Goal: Information Seeking & Learning: Understand process/instructions

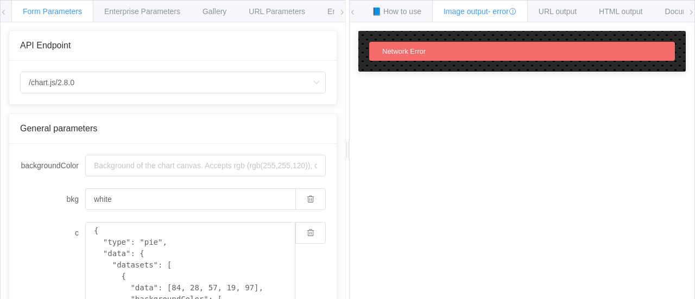
click at [693, 9] on icon at bounding box center [691, 12] width 7 height 7
click at [5, 14] on icon at bounding box center [4, 12] width 7 height 7
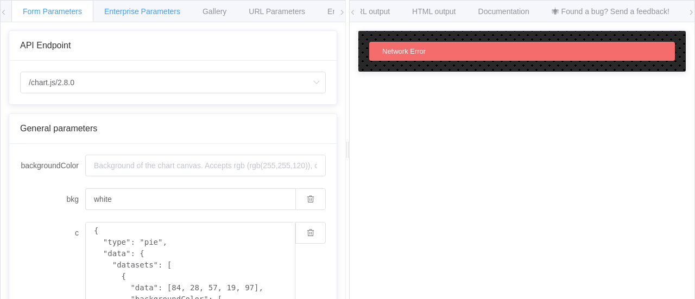
drag, startPoint x: 3, startPoint y: 10, endPoint x: 104, endPoint y: 7, distance: 101.0
click at [4, 10] on icon at bounding box center [4, 12] width 7 height 7
click at [141, 11] on span "Enterprise Parameters" at bounding box center [142, 11] width 76 height 9
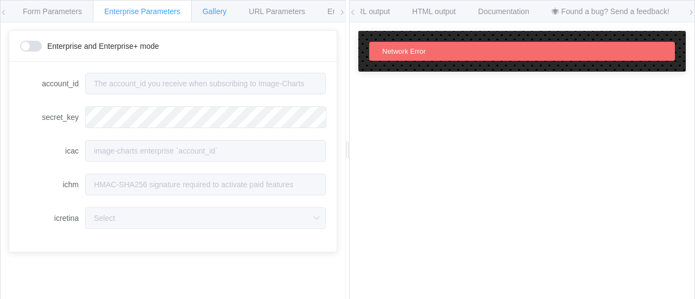
click at [207, 8] on span "Gallery" at bounding box center [214, 11] width 24 height 9
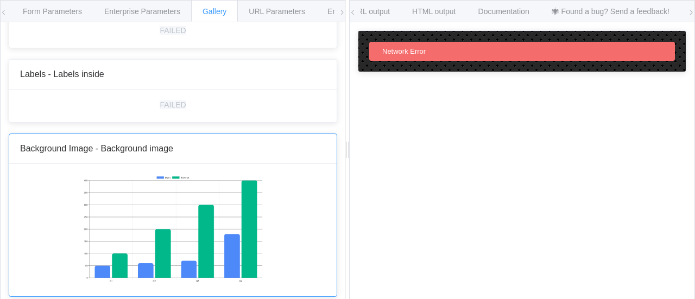
scroll to position [5280, 0]
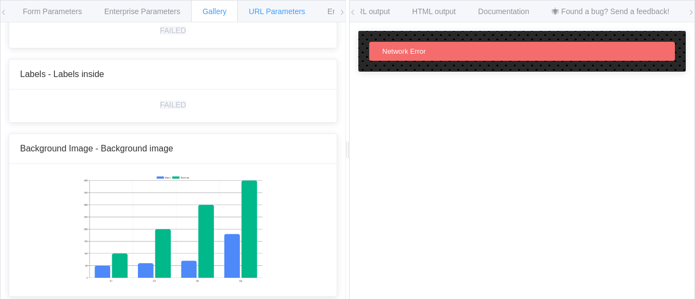
click at [268, 9] on span "URL Parameters" at bounding box center [277, 11] width 56 height 9
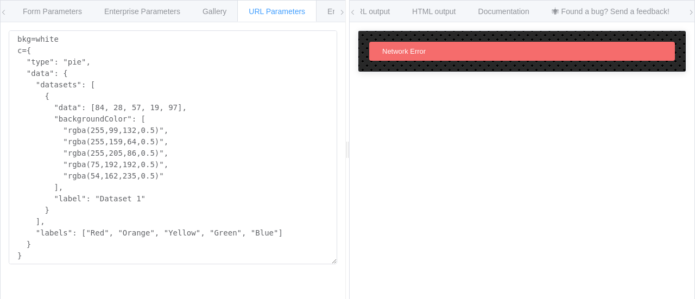
click at [344, 15] on icon at bounding box center [342, 12] width 7 height 7
click at [295, 12] on span "Environments" at bounding box center [302, 11] width 47 height 9
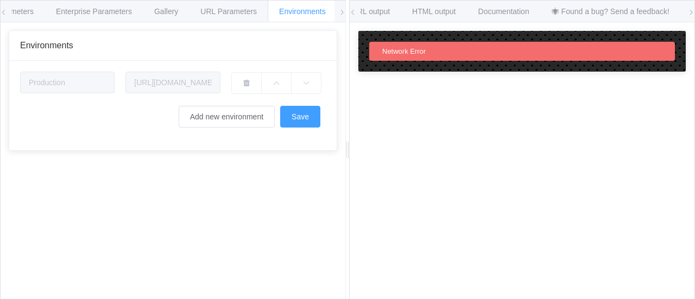
click at [340, 10] on icon at bounding box center [342, 12] width 7 height 7
click at [352, 15] on span at bounding box center [353, 13] width 7 height 24
click at [388, 10] on span "📘 How to use" at bounding box center [396, 11] width 49 height 9
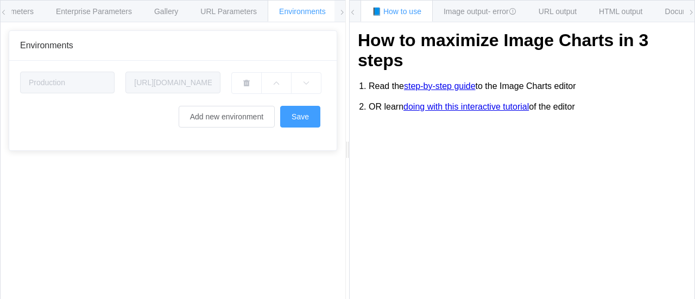
click at [444, 85] on link "step-by-step guide" at bounding box center [440, 86] width 72 height 10
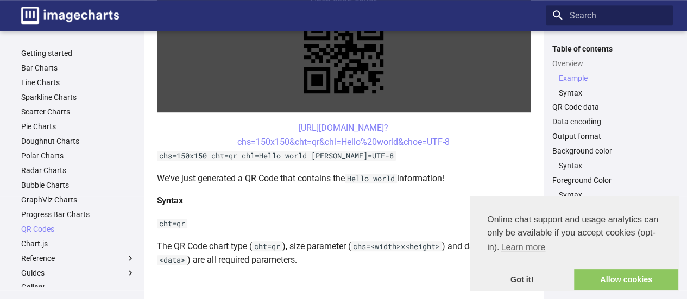
scroll to position [271, 0]
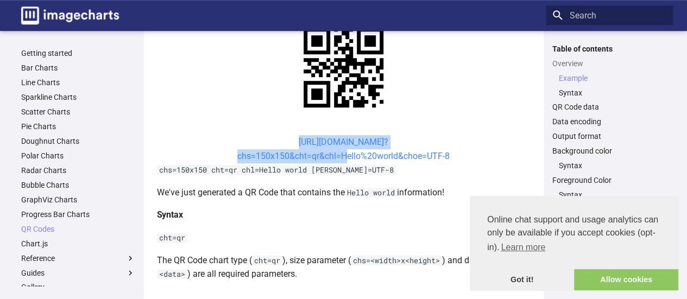
drag, startPoint x: 276, startPoint y: 140, endPoint x: 343, endPoint y: 159, distance: 69.8
click at [343, 159] on center "https://image-charts.com/chart? chs=150x150&cht=qr&chl=Hello%20world&choe=UTF-8" at bounding box center [343, 149] width 373 height 28
copy link "https://image-charts.com/chart? chs=150x150&cht=qr&chl="
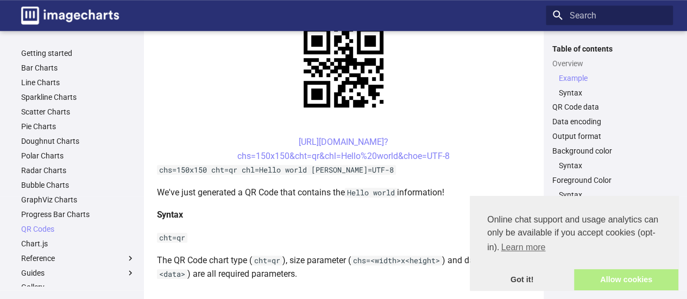
click at [655, 275] on link "Allow cookies" at bounding box center [626, 280] width 104 height 22
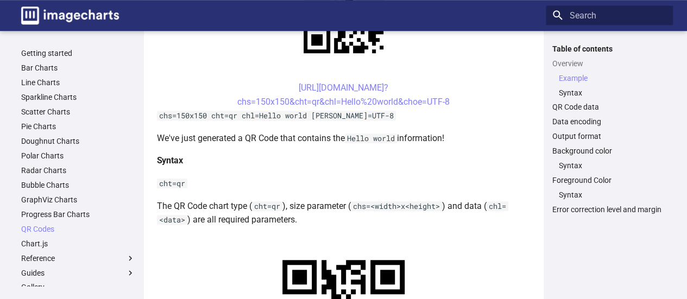
scroll to position [217, 0]
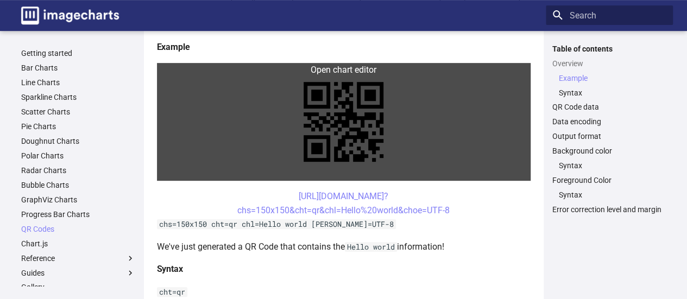
click at [338, 142] on link at bounding box center [343, 122] width 373 height 118
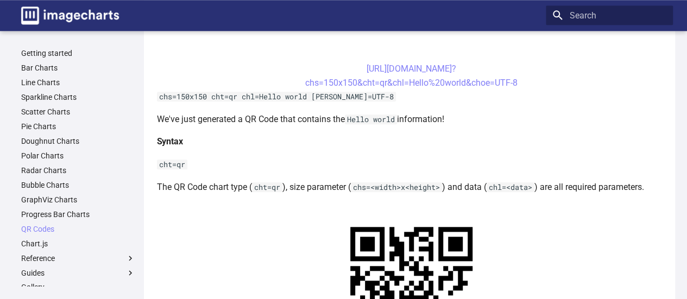
scroll to position [434, 0]
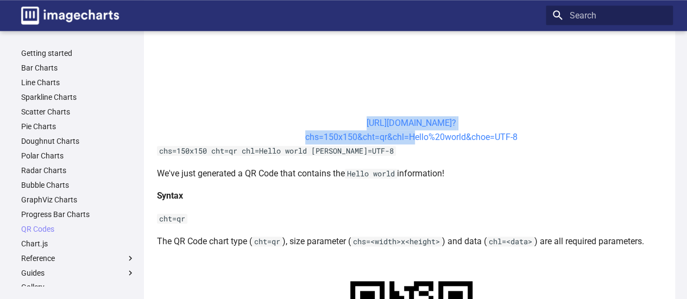
drag, startPoint x: 347, startPoint y: 123, endPoint x: 407, endPoint y: 139, distance: 61.4
click at [407, 139] on center "https://image-charts.com/chart? chs=150x150&cht=qr&chl=Hello%20world&choe=UTF-8" at bounding box center [411, 130] width 509 height 28
copy link "https://image-charts.com/chart? chs=150x150&cht=qr&chl="
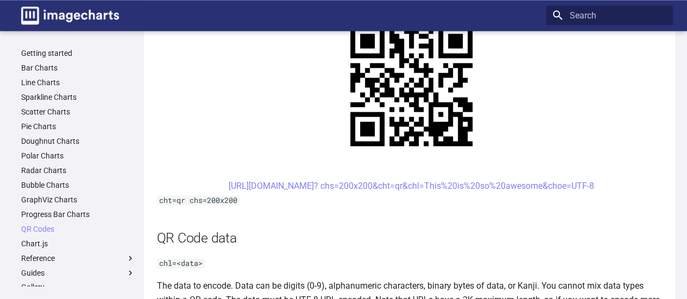
scroll to position [706, 0]
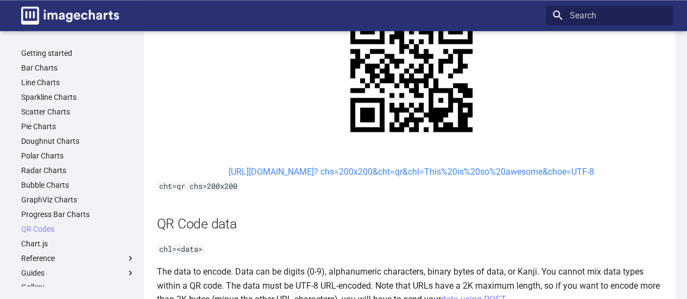
drag, startPoint x: 223, startPoint y: 169, endPoint x: 233, endPoint y: 169, distance: 10.9
click at [229, 169] on link "https://image-charts.com/chart? chs=200x200&cht=qr&chl=This%20is%20so%20awesome…" at bounding box center [411, 172] width 365 height 10
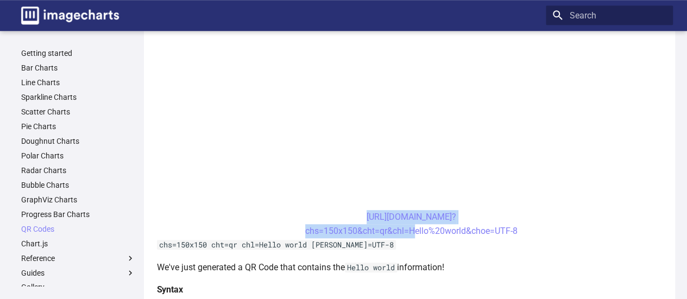
scroll to position [380, 0]
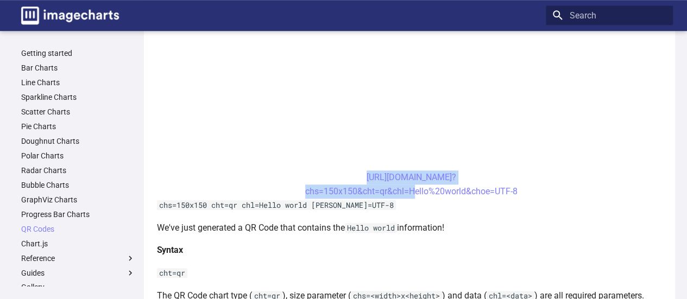
click at [546, 174] on center "https://image-charts.com/chart? chs=150x150&cht=qr&chl=Hello%20world&choe=UTF-8" at bounding box center [411, 184] width 509 height 28
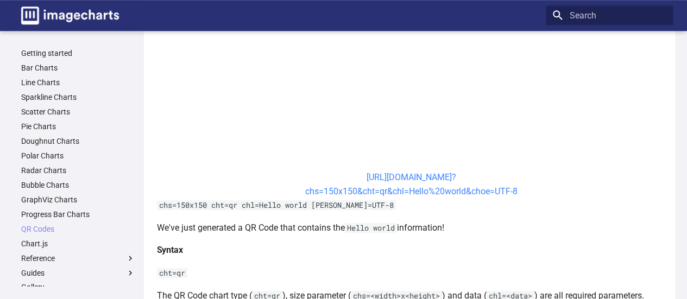
click at [352, 178] on link "https://image-charts.com/chart? chs=150x150&cht=qr&chl=Hello%20world&choe=UTF-8" at bounding box center [411, 184] width 212 height 24
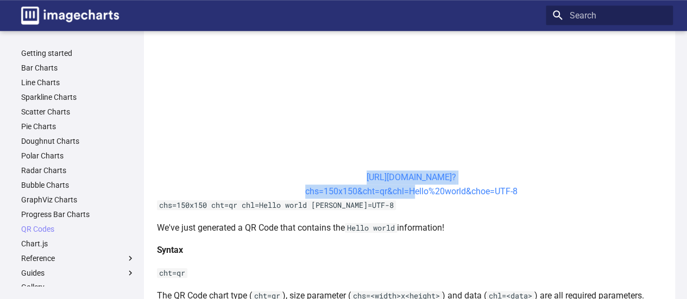
drag, startPoint x: 347, startPoint y: 176, endPoint x: 393, endPoint y: 187, distance: 46.9
click at [407, 188] on center "https://image-charts.com/chart? chs=150x150&cht=qr&chl=Hello%20world&choe=UTF-8" at bounding box center [411, 184] width 509 height 28
copy link "https://image-charts.com/chart? chs=150x150&cht=qr&chl="
